Goal: Transaction & Acquisition: Purchase product/service

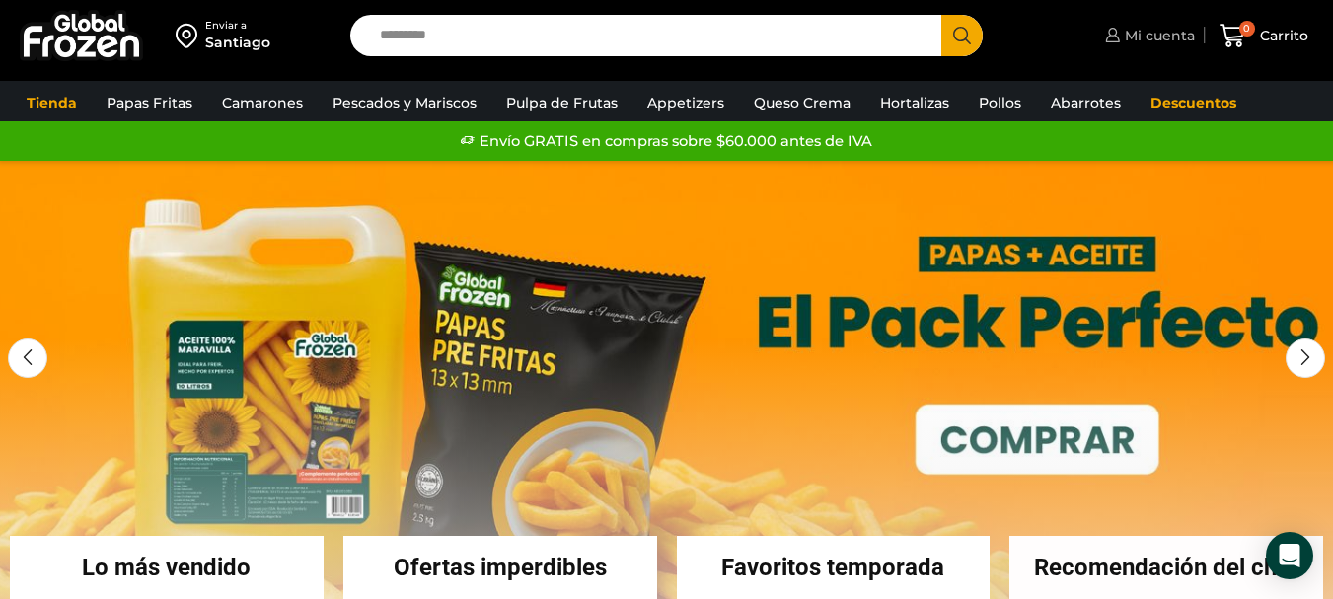
click at [1158, 44] on span "Mi cuenta" at bounding box center [1157, 36] width 75 height 20
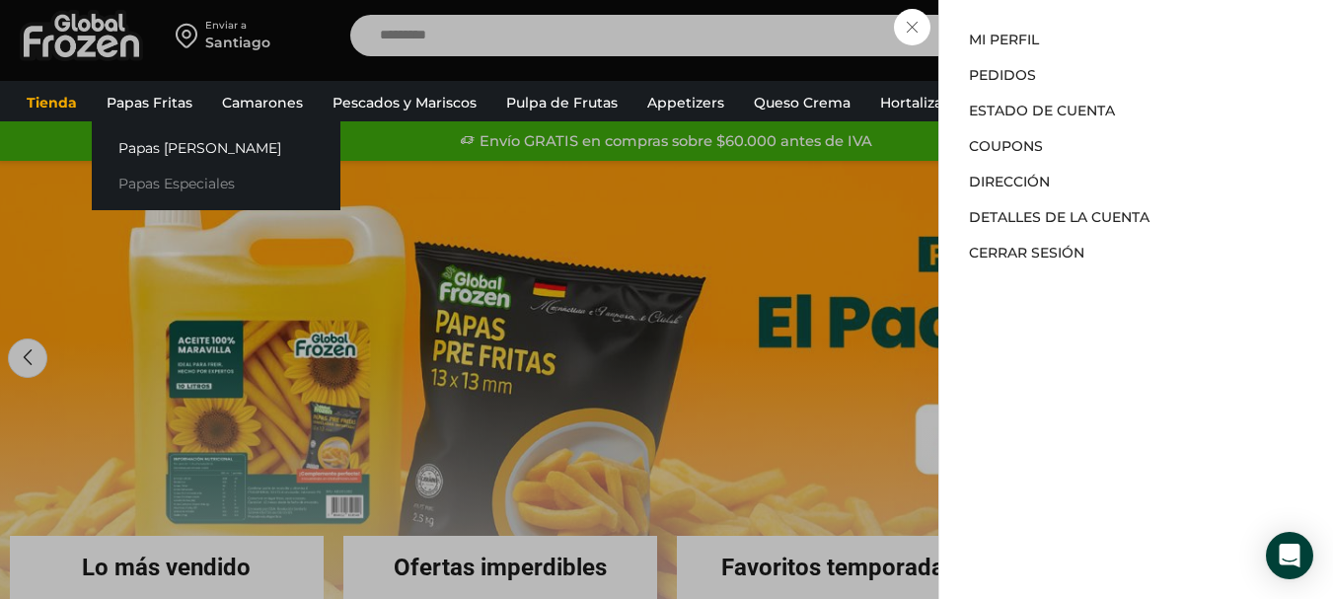
drag, startPoint x: 170, startPoint y: 194, endPoint x: 182, endPoint y: 187, distance: 13.7
click at [171, 194] on link "Papas Especiales" at bounding box center [216, 184] width 249 height 37
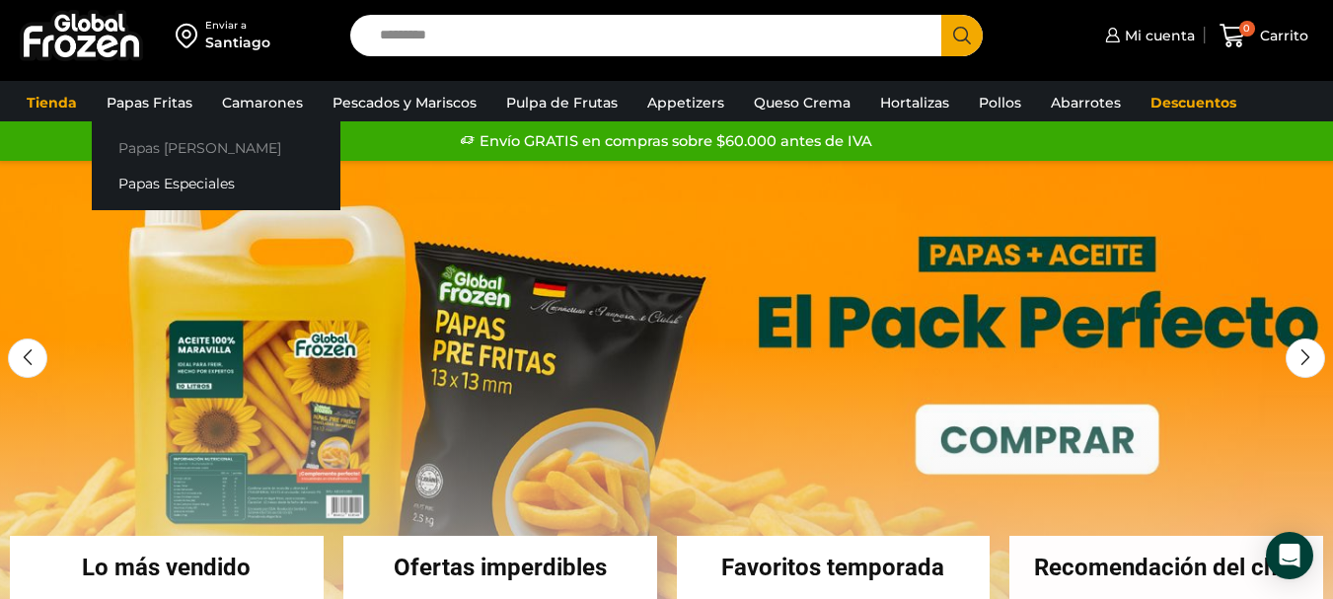
click at [183, 145] on link "Papas [PERSON_NAME]" at bounding box center [216, 147] width 249 height 37
click at [172, 190] on link "Papas Especiales" at bounding box center [216, 184] width 249 height 37
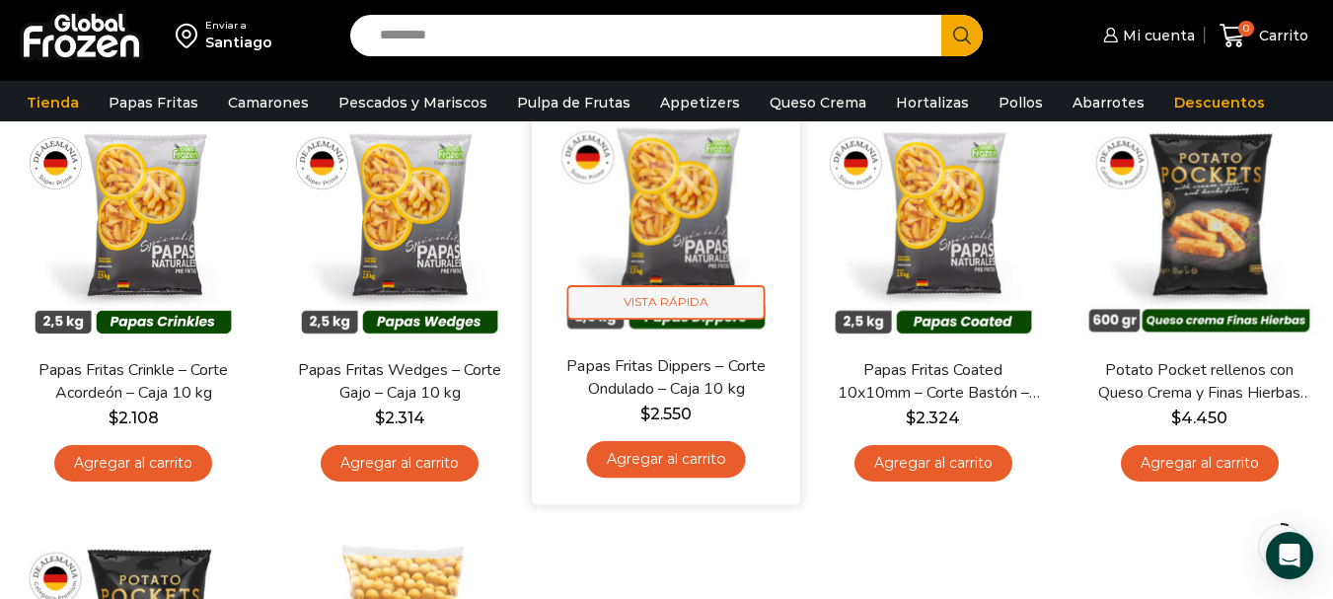
scroll to position [197, 0]
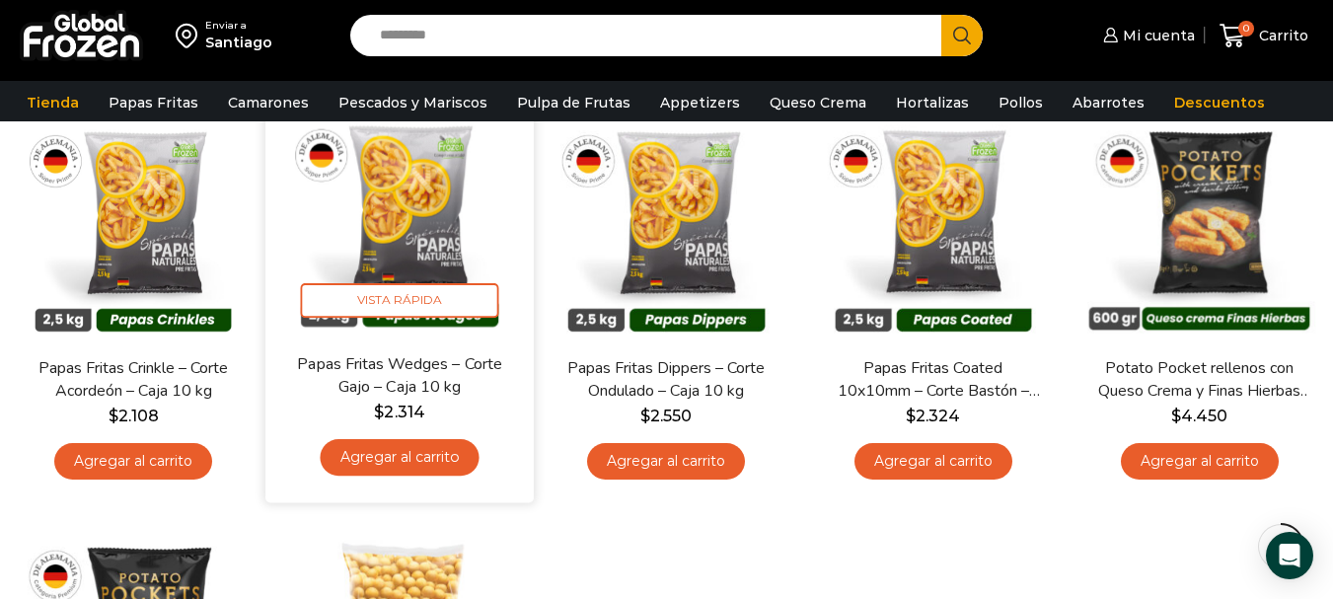
click at [425, 442] on link "Agregar al carrito" at bounding box center [400, 457] width 159 height 37
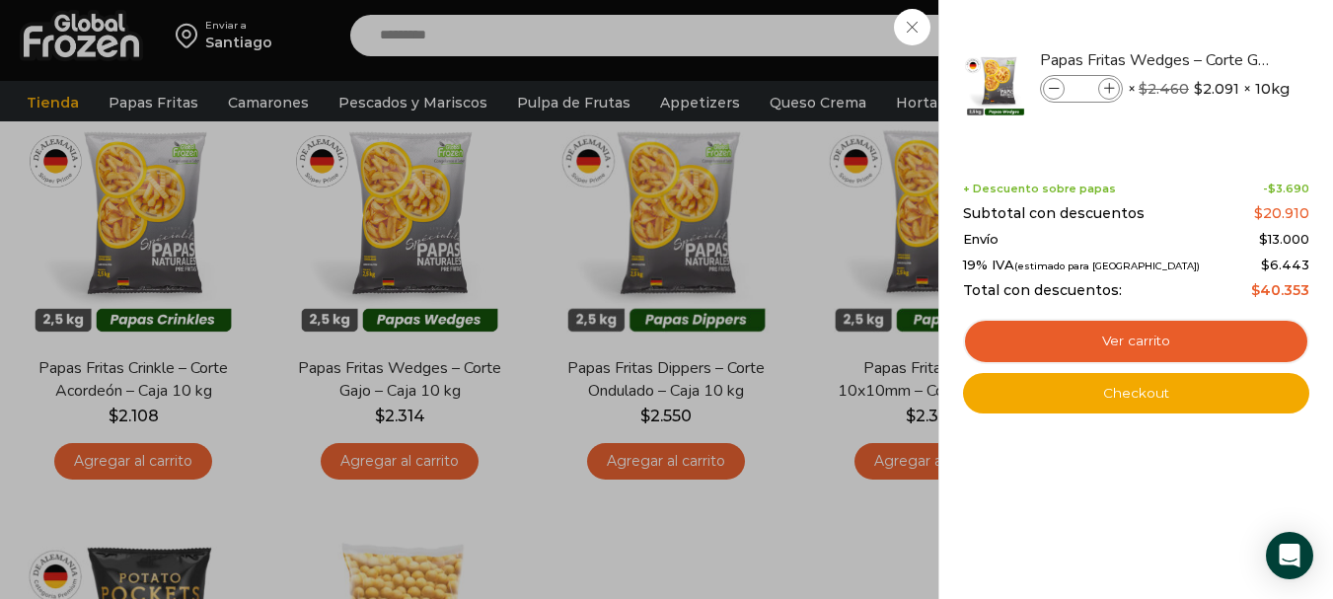
click at [1214, 59] on div "1 Carrito 1 1 Shopping Cart *" at bounding box center [1263, 36] width 99 height 46
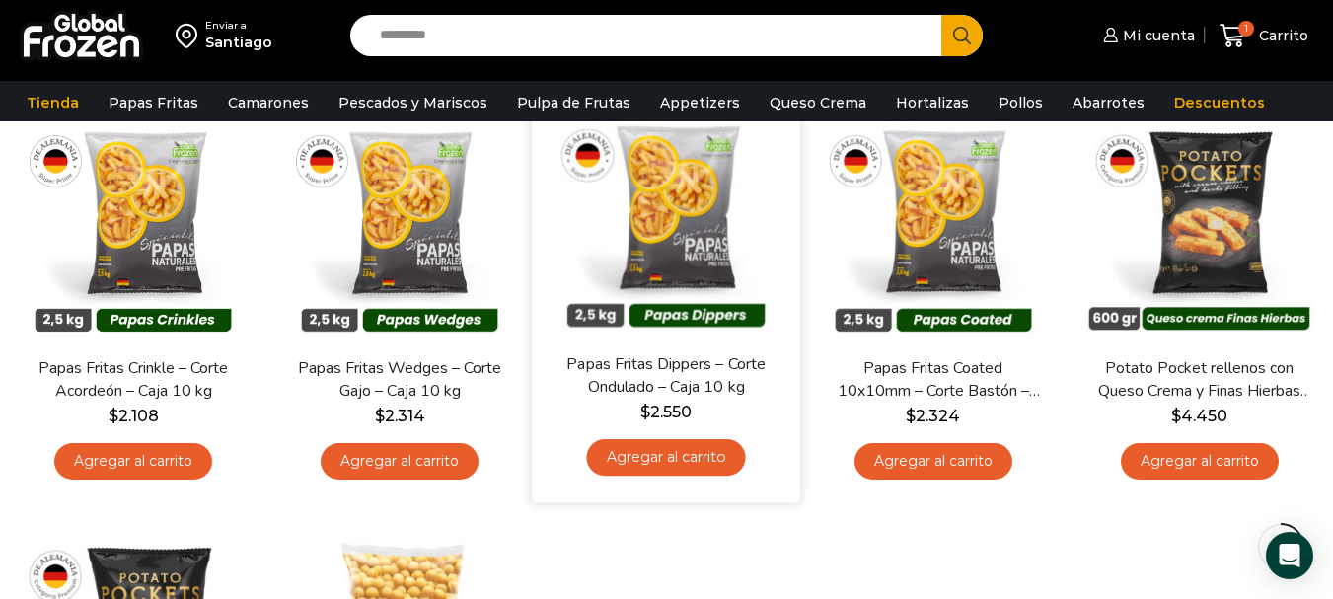
click at [0, 0] on link "Camarones Crudos Pelados sin Vena" at bounding box center [0, 0] width 0 height 0
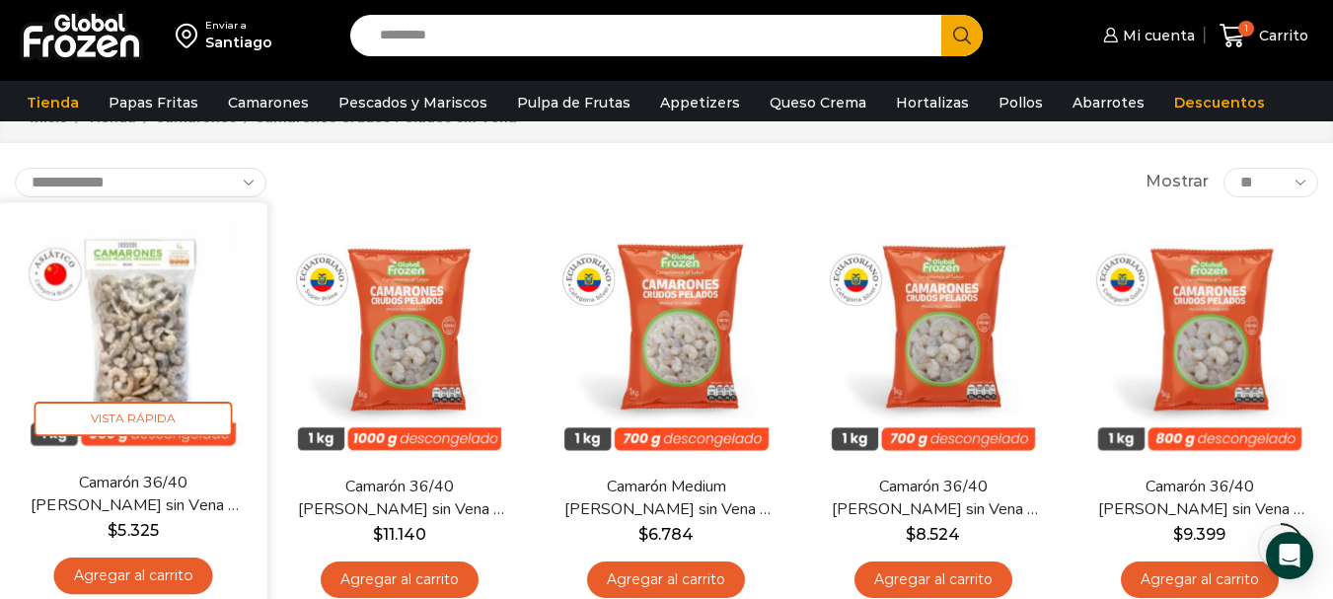
scroll to position [197, 0]
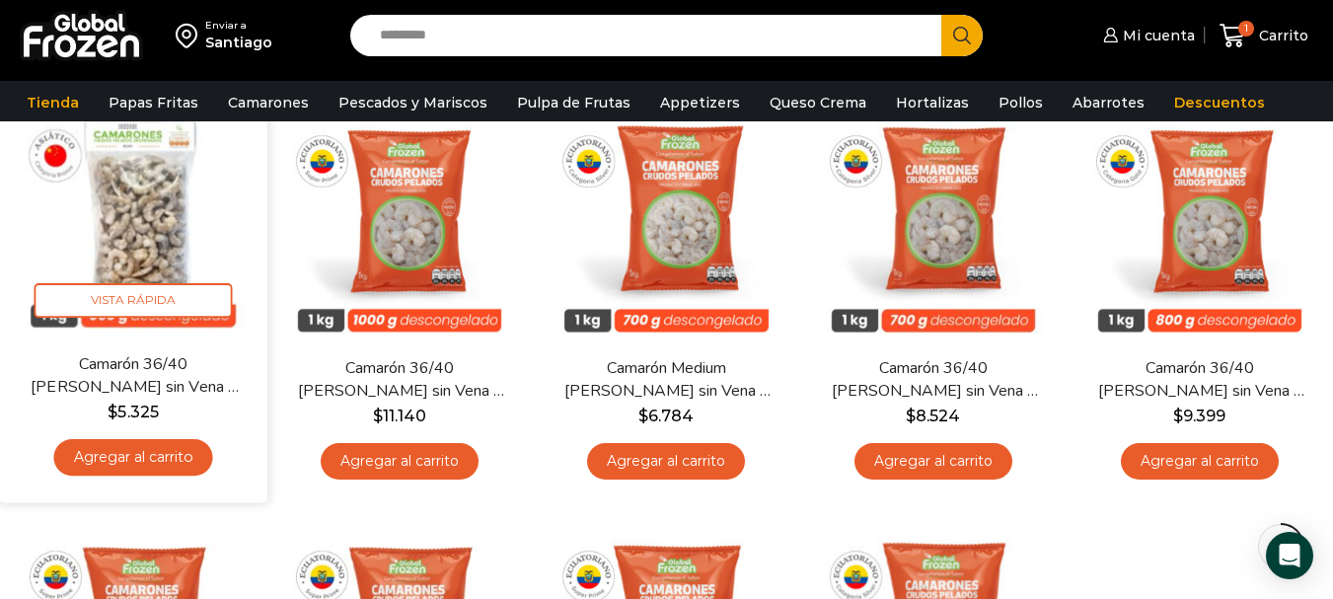
click at [139, 450] on link "Agregar al carrito" at bounding box center [133, 457] width 159 height 37
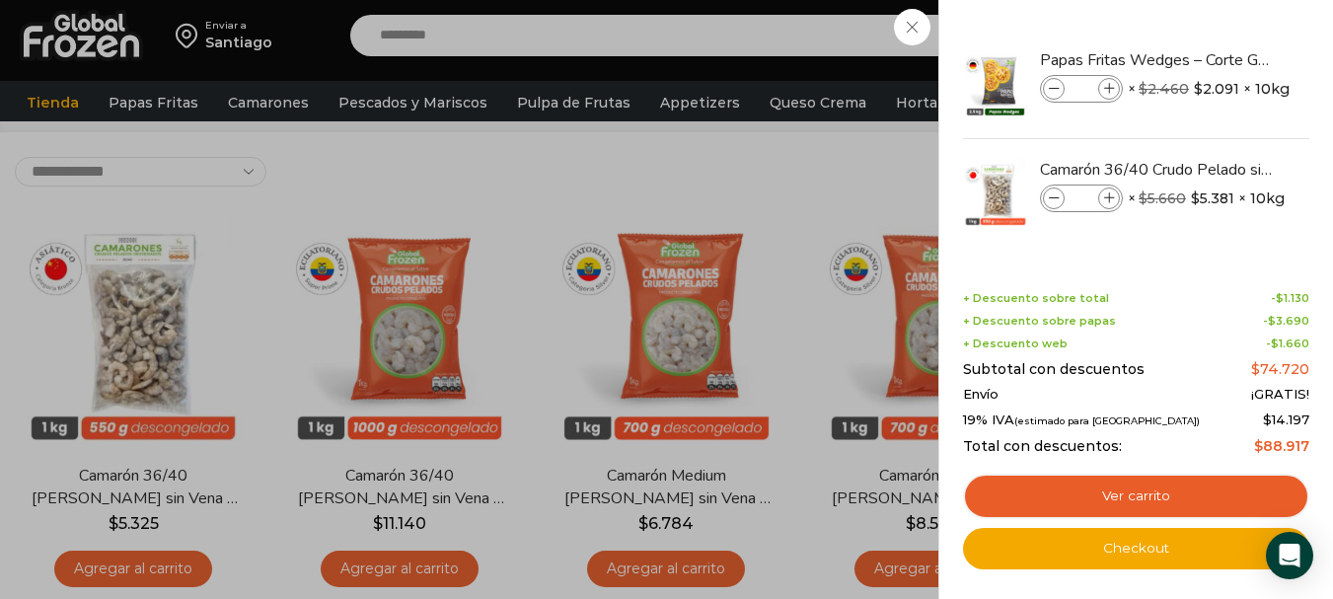
scroll to position [0, 0]
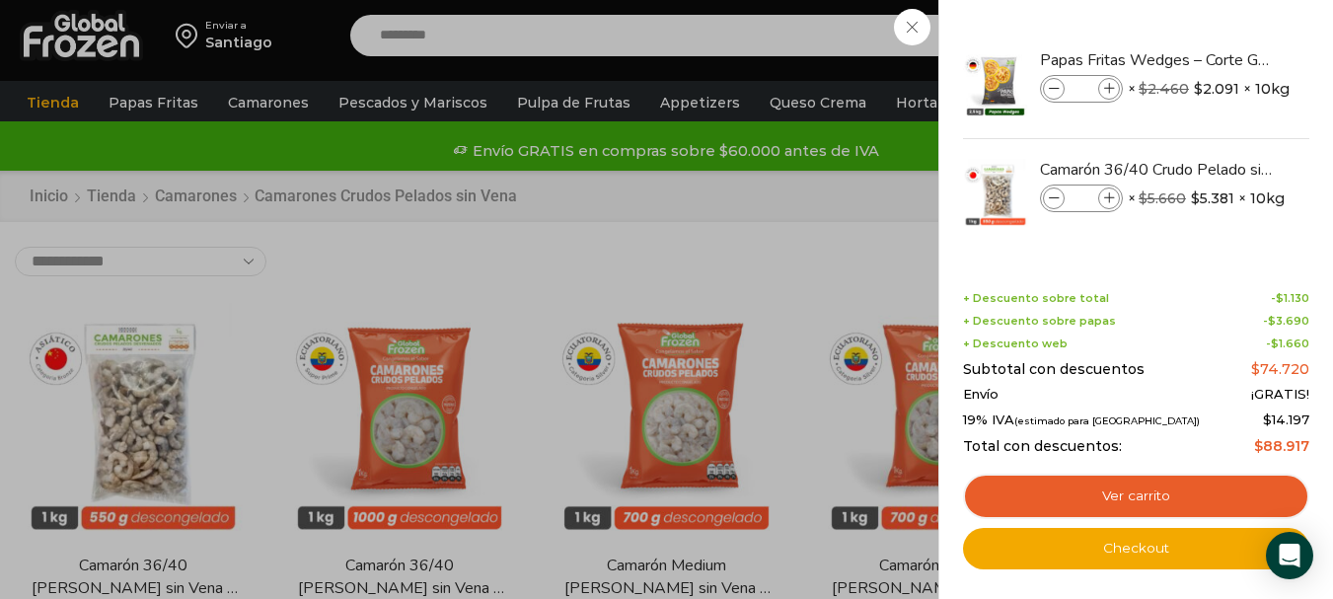
click at [1214, 59] on div "2 Carrito 2 2 Shopping Cart *" at bounding box center [1263, 36] width 99 height 46
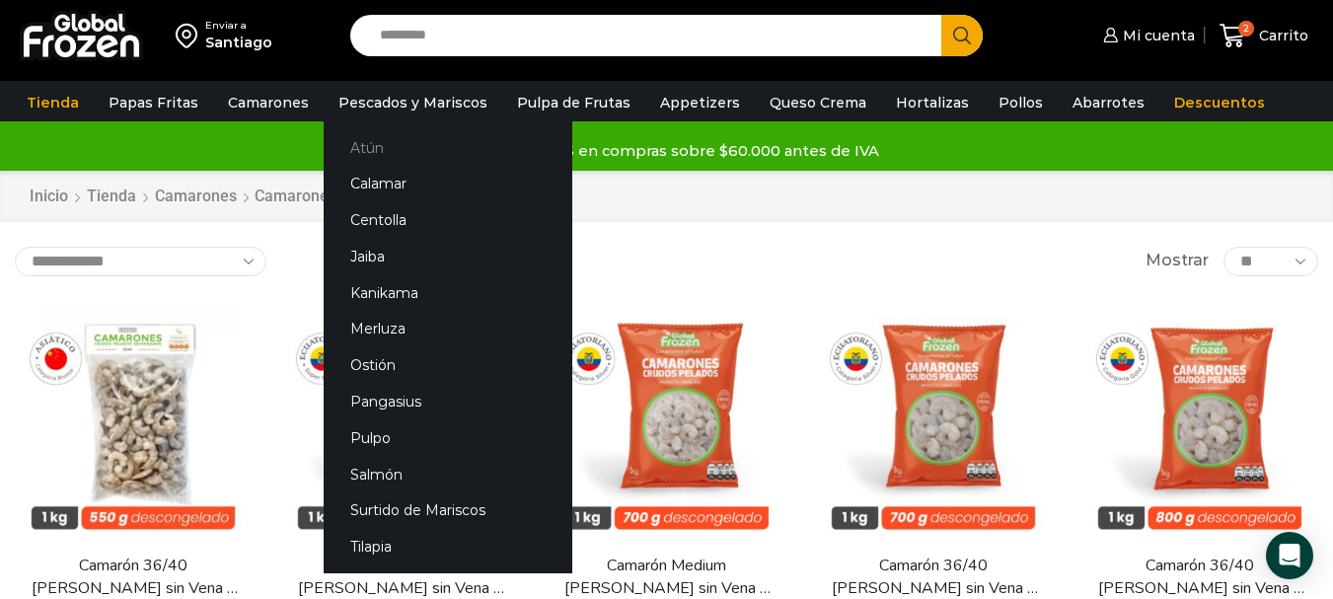
click at [398, 145] on link "Atún" at bounding box center [448, 147] width 249 height 37
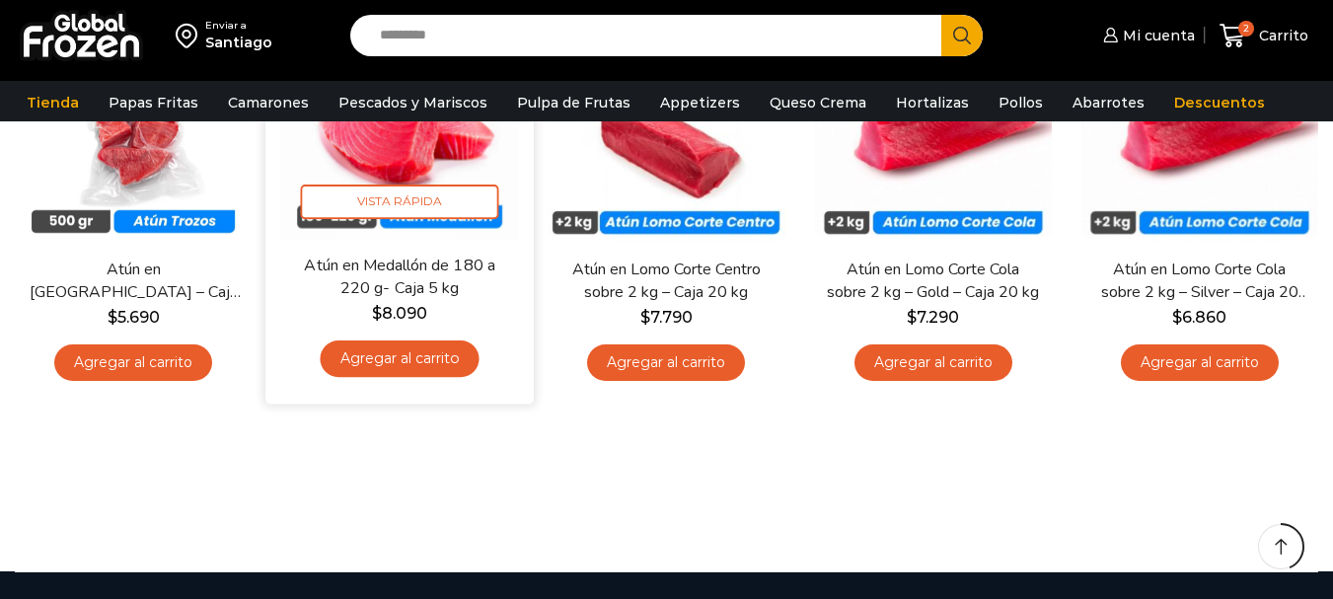
click at [438, 362] on link "Agregar al carrito" at bounding box center [400, 358] width 159 height 37
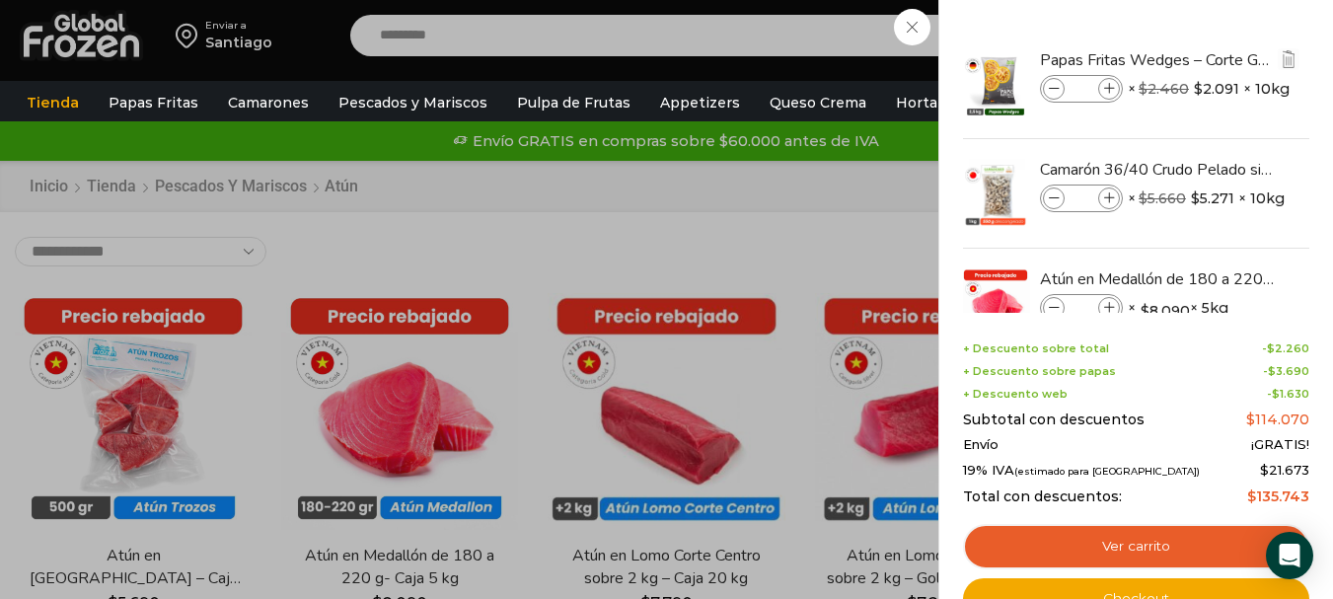
click at [1110, 87] on icon at bounding box center [1109, 89] width 11 height 11
type input "*"
click at [1106, 199] on icon at bounding box center [1109, 198] width 11 height 11
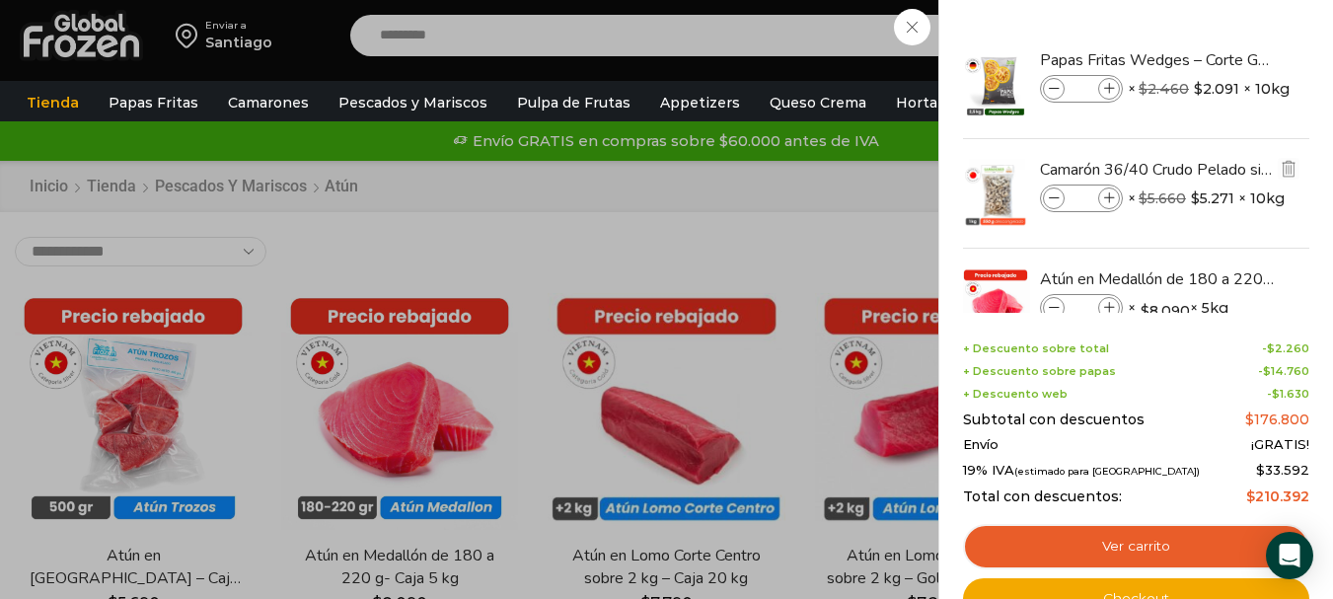
click at [1106, 199] on icon at bounding box center [1109, 198] width 11 height 11
click at [1049, 201] on icon at bounding box center [1054, 198] width 11 height 11
type input "*"
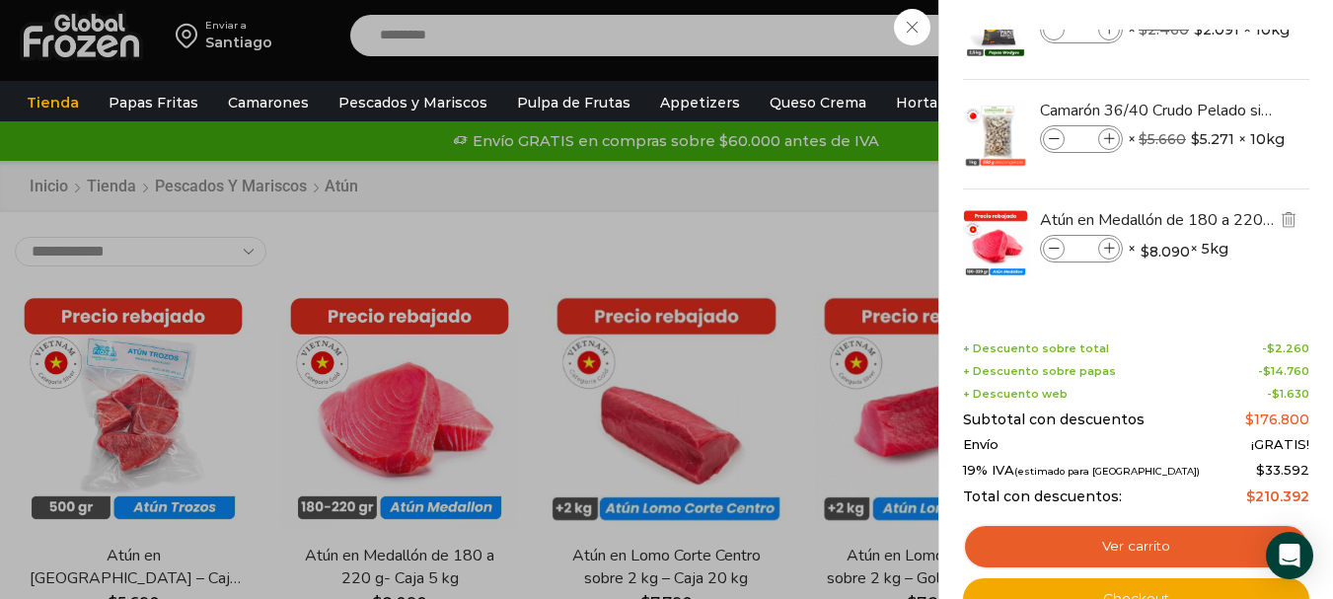
click at [1113, 250] on icon at bounding box center [1109, 249] width 11 height 11
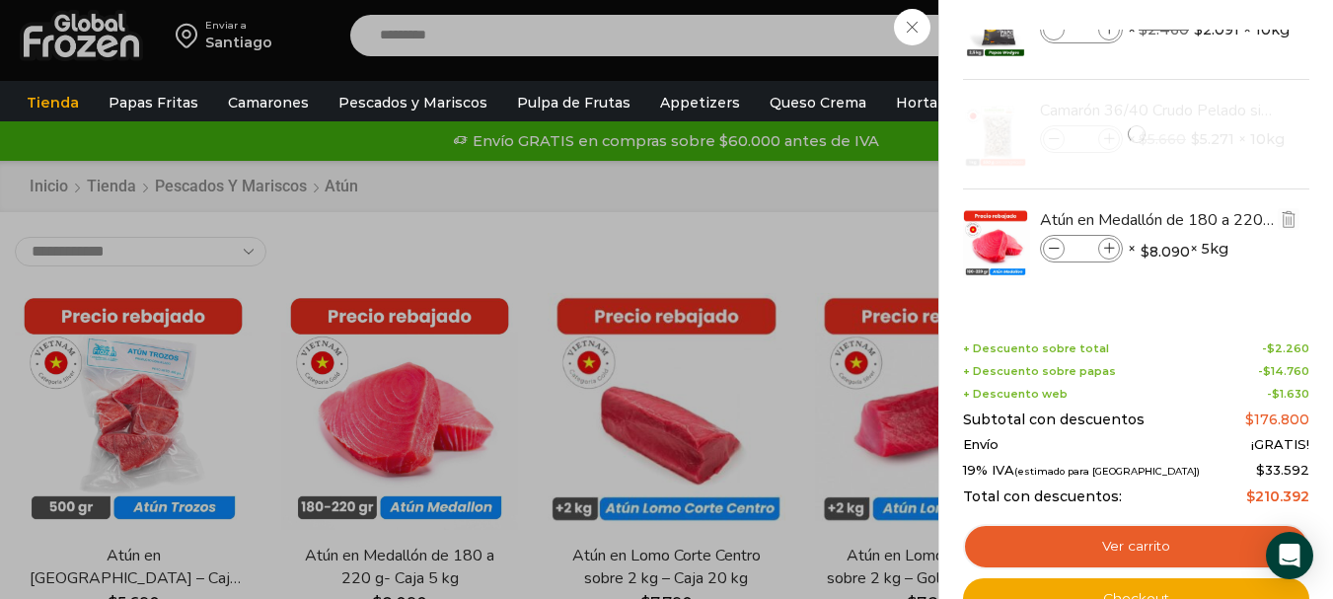
click at [1113, 250] on icon at bounding box center [1109, 249] width 11 height 11
type input "*"
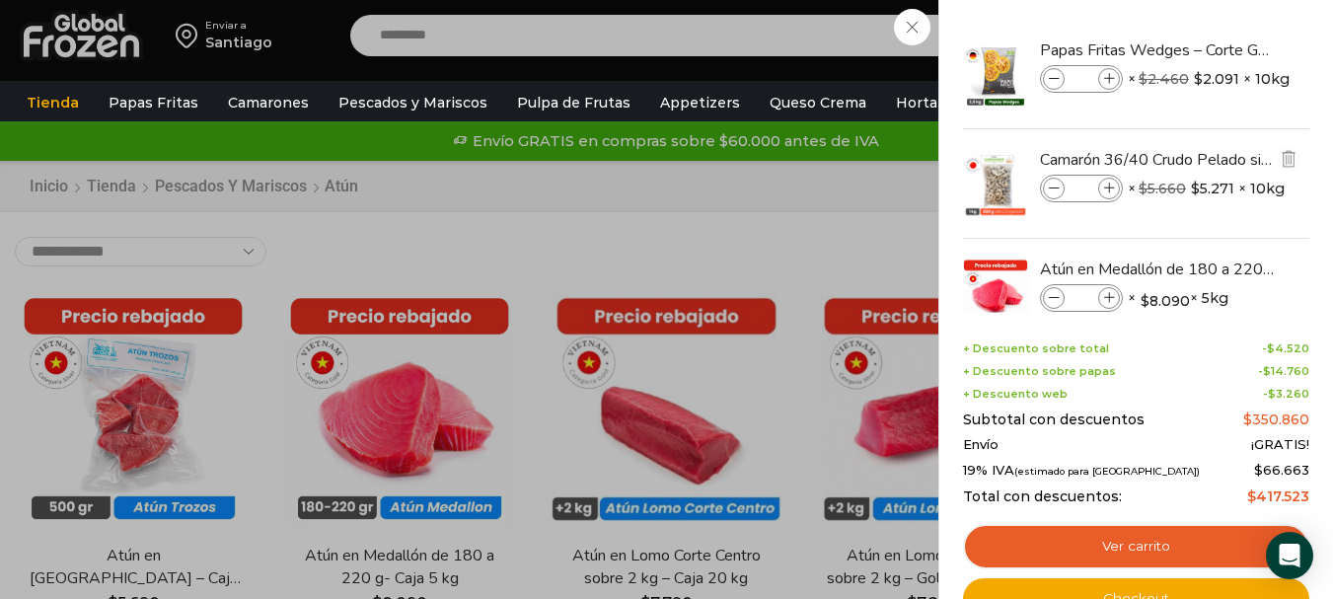
scroll to position [0, 0]
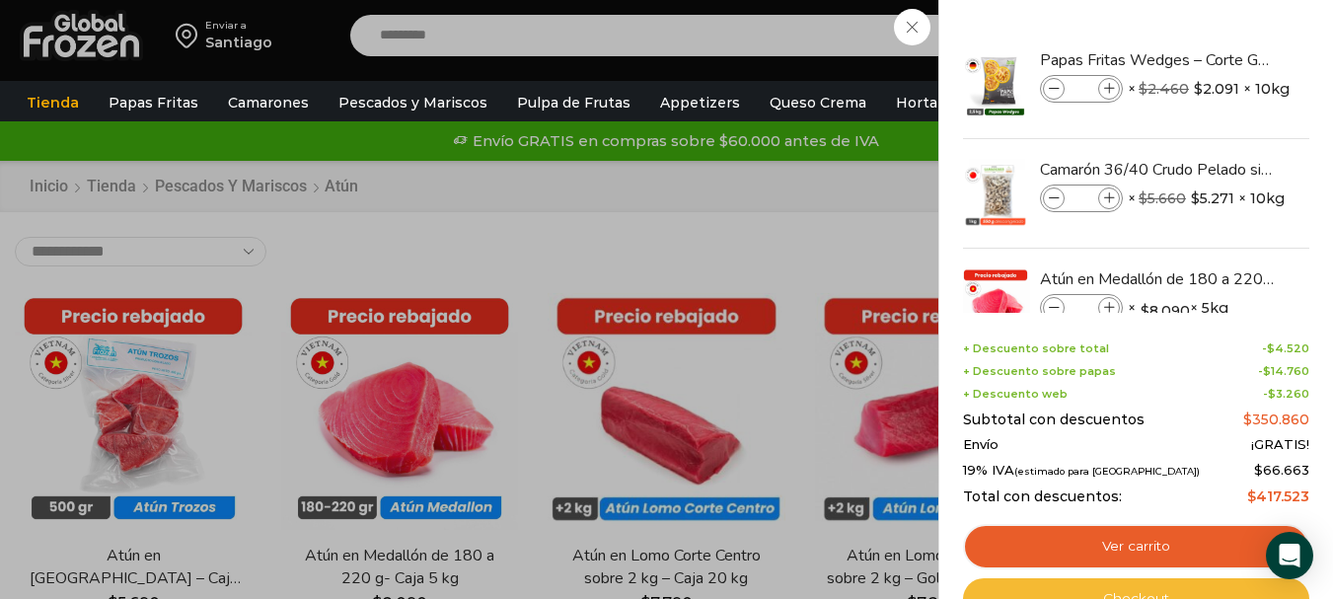
click at [1179, 589] on link "Checkout" at bounding box center [1136, 598] width 346 height 41
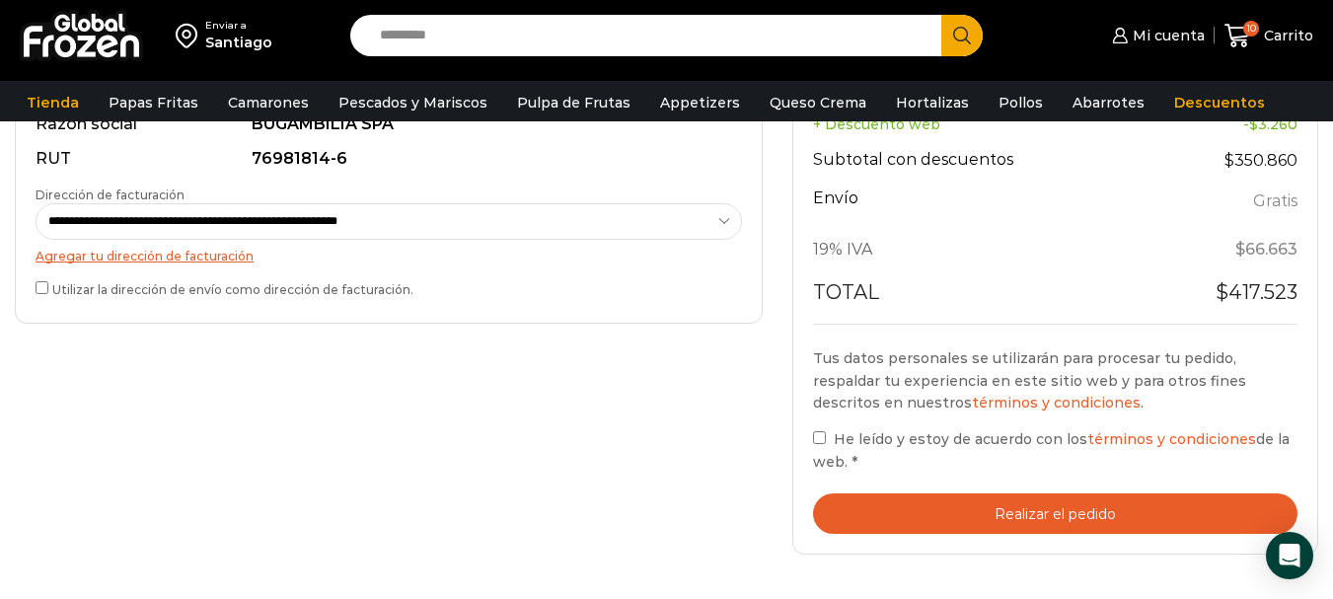
scroll to position [789, 0]
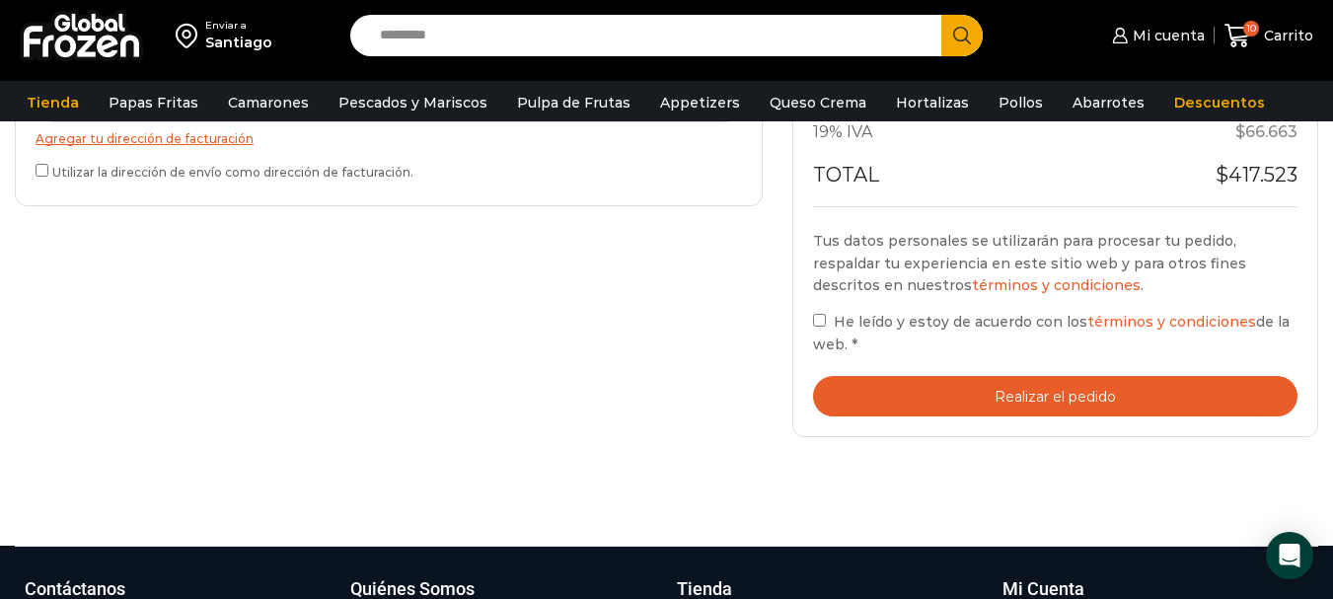
click at [996, 392] on button "Realizar el pedido" at bounding box center [1055, 396] width 484 height 40
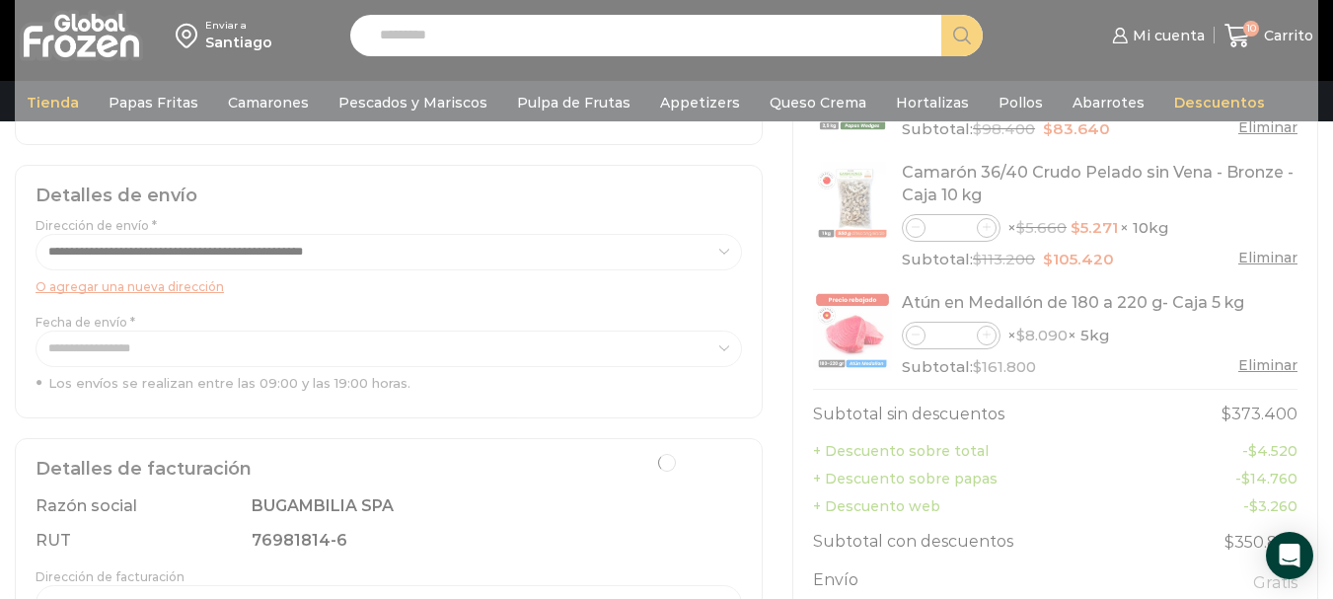
scroll to position [99, 0]
